Goal: Transaction & Acquisition: Book appointment/travel/reservation

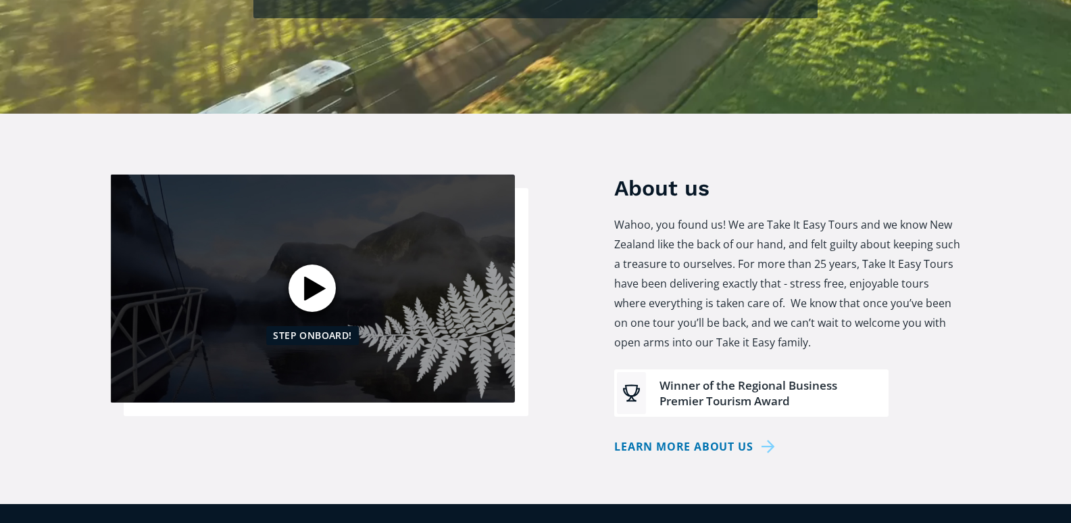
scroll to position [90, 0]
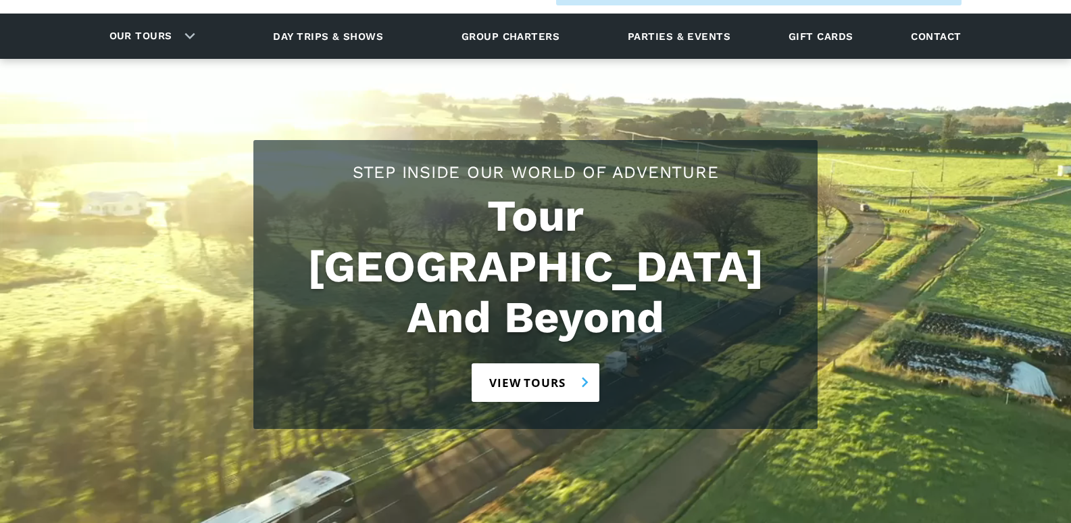
click at [524, 363] on link "View tours" at bounding box center [536, 382] width 128 height 39
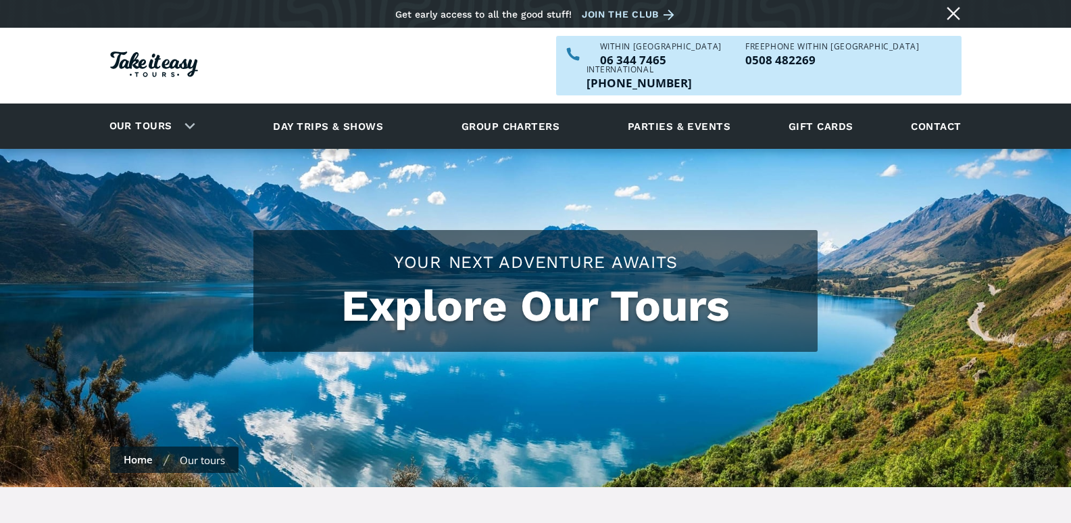
checkbox input "true"
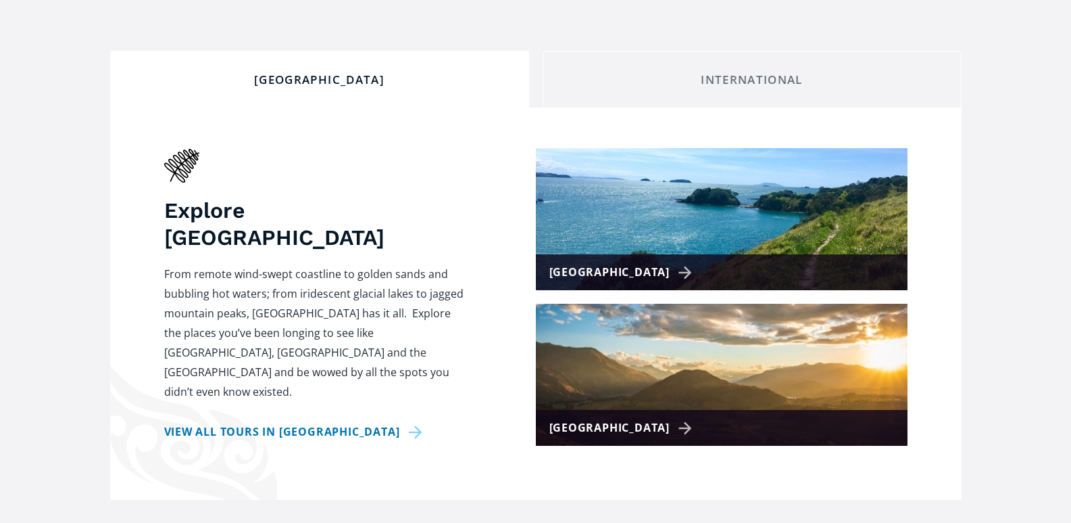
scroll to position [491, 0]
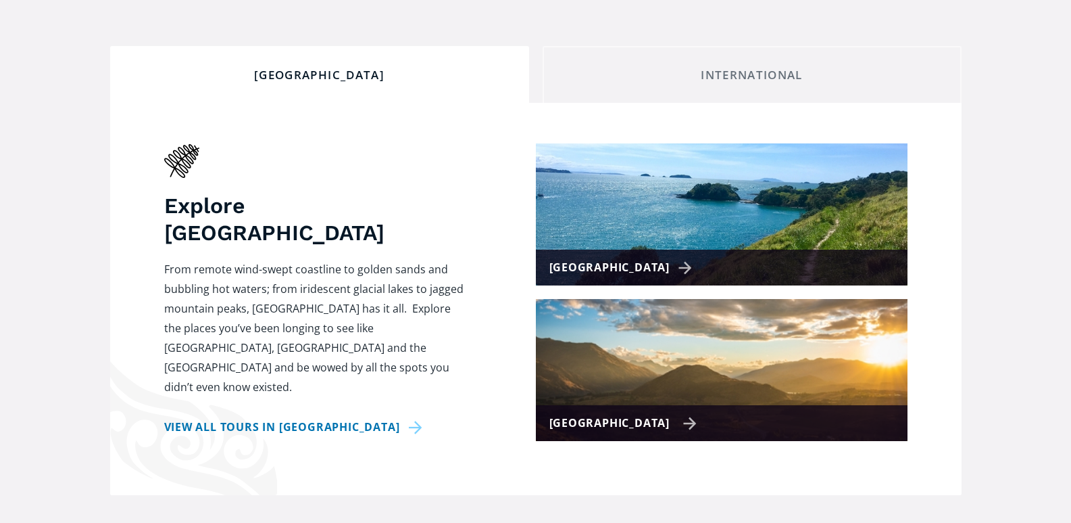
click at [621, 378] on img at bounding box center [722, 370] width 372 height 142
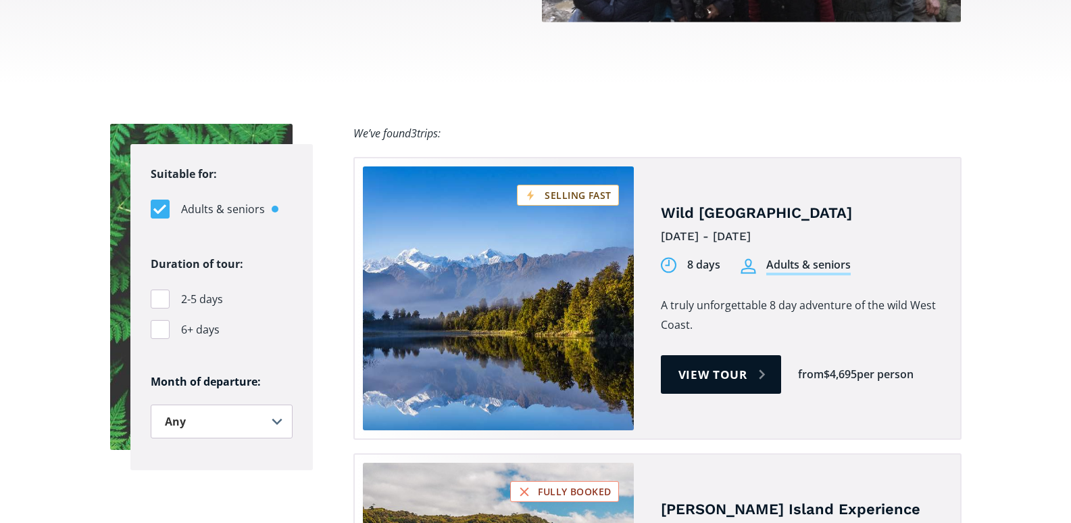
scroll to position [843, 0]
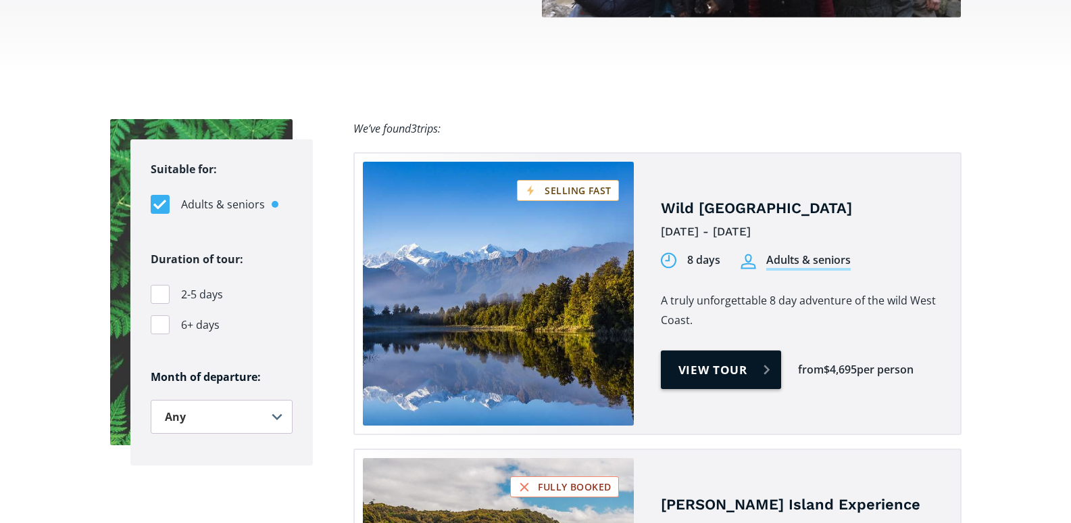
click at [721, 350] on link "View tour" at bounding box center [721, 369] width 121 height 39
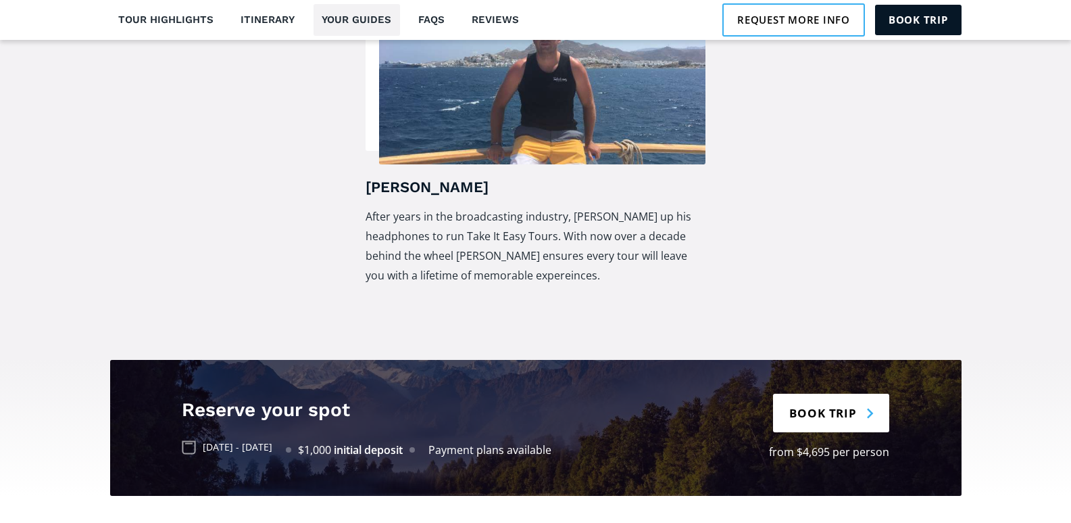
scroll to position [2776, 0]
